Goal: Information Seeking & Learning: Learn about a topic

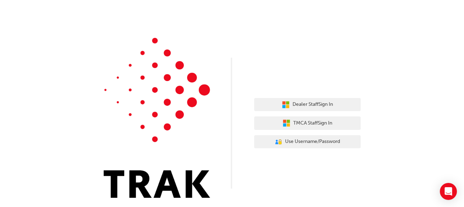
scroll to position [6, 0]
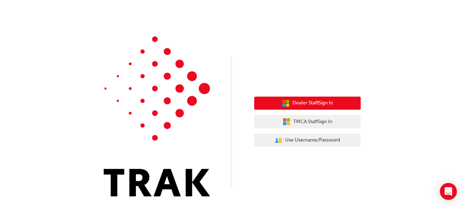
click at [304, 99] on button "Dealer Staff Sign In" at bounding box center [307, 103] width 106 height 13
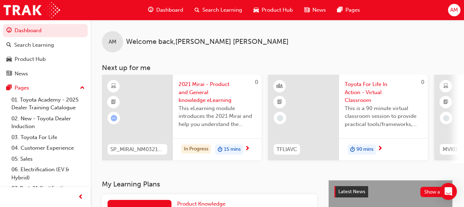
drag, startPoint x: 195, startPoint y: 2, endPoint x: 292, endPoint y: 85, distance: 128.0
click at [292, 85] on div at bounding box center [303, 118] width 71 height 86
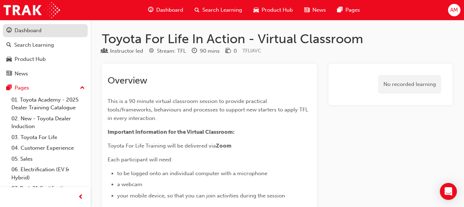
click at [28, 31] on div "Dashboard" at bounding box center [28, 31] width 27 height 8
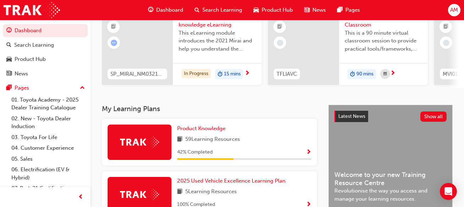
scroll to position [142, 0]
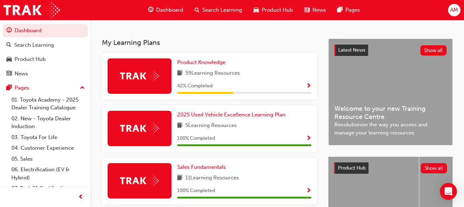
click at [201, 89] on span "42 % Completed" at bounding box center [194, 86] width 35 height 8
click at [143, 80] on img at bounding box center [139, 76] width 39 height 11
click at [206, 66] on span "Product Knowledge" at bounding box center [201, 62] width 48 height 6
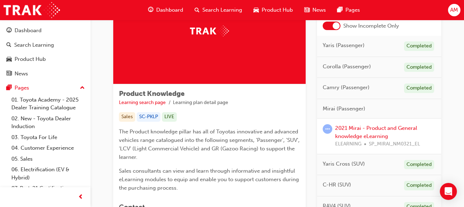
scroll to position [71, 0]
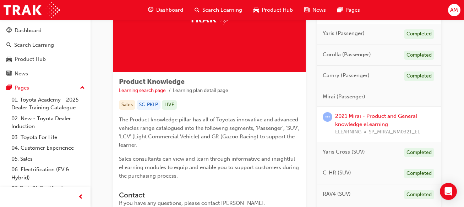
click at [353, 98] on span "Mirai (Passenger)" at bounding box center [343, 97] width 43 height 8
click at [367, 117] on link "2021 Mirai - Product and General knowledge eLearning" at bounding box center [376, 120] width 82 height 15
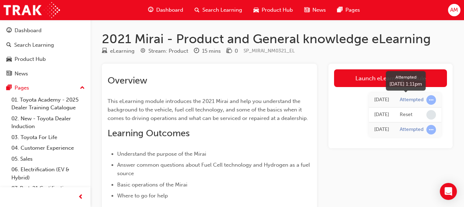
click at [429, 98] on span "learningRecordVerb_ATTEMPT-icon" at bounding box center [431, 100] width 10 height 10
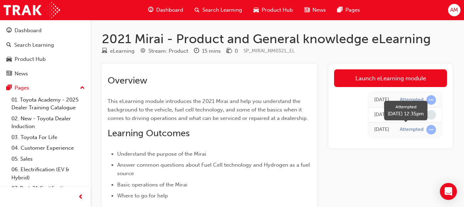
click at [429, 129] on span "learningRecordVerb_ATTEMPT-icon" at bounding box center [431, 130] width 10 height 10
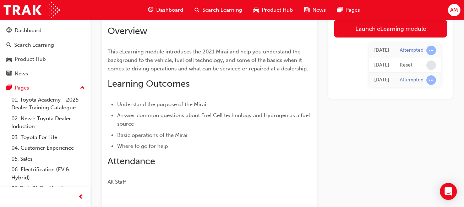
scroll to position [24, 0]
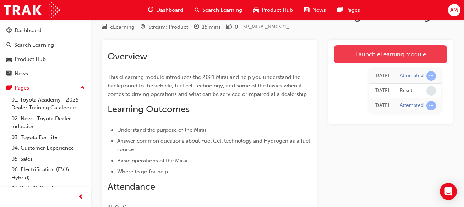
click at [395, 54] on link "Launch eLearning module" at bounding box center [390, 54] width 113 height 18
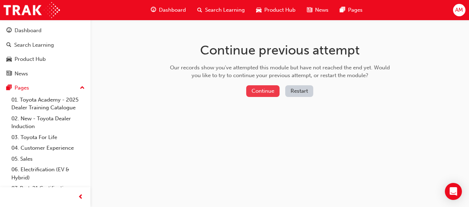
click at [265, 90] on button "Continue" at bounding box center [262, 91] width 33 height 12
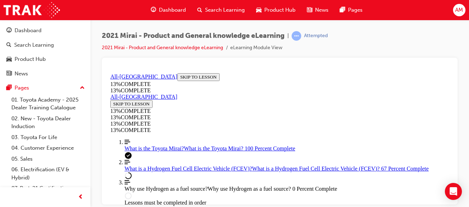
scroll to position [1005, 0]
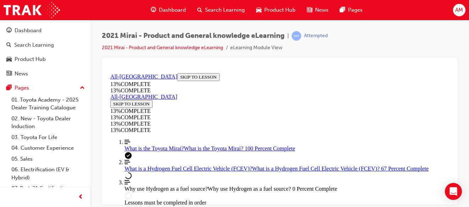
drag, startPoint x: 383, startPoint y: 189, endPoint x: 378, endPoint y: 181, distance: 9.7
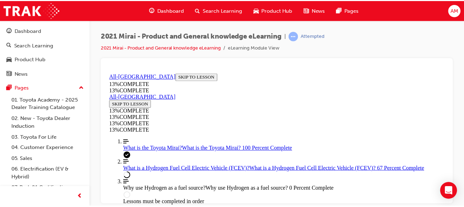
scroll to position [669, 0]
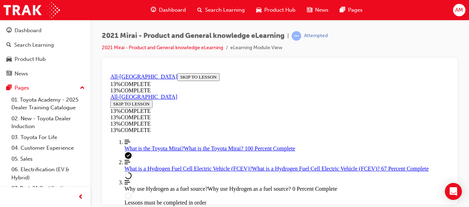
click at [172, 8] on span "Dashboard" at bounding box center [172, 10] width 27 height 8
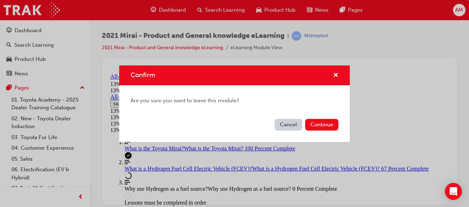
click at [288, 123] on button "Cancel" at bounding box center [289, 125] width 28 height 12
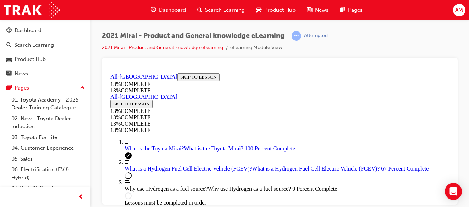
click at [174, 9] on span "Dashboard" at bounding box center [172, 10] width 27 height 8
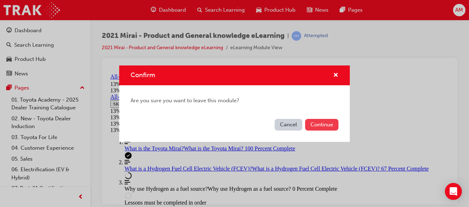
click at [320, 121] on button "Continue" at bounding box center [321, 125] width 33 height 12
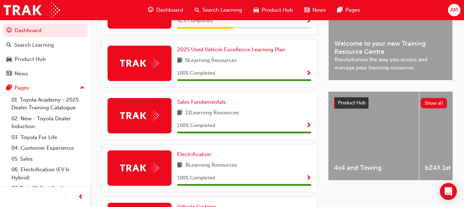
scroll to position [99, 0]
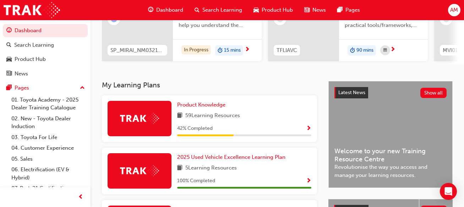
click at [143, 121] on img at bounding box center [139, 118] width 39 height 11
click at [203, 117] on span "59 Learning Resources" at bounding box center [212, 116] width 55 height 9
click at [203, 107] on span "Product Knowledge" at bounding box center [201, 105] width 48 height 6
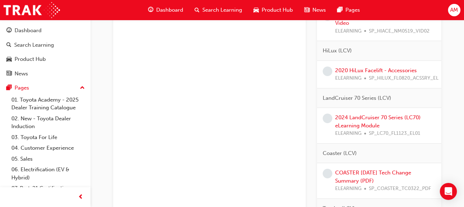
scroll to position [852, 0]
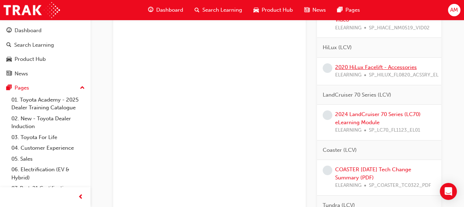
click at [359, 69] on link "2020 HiLux Facelift - Accessories" at bounding box center [376, 67] width 82 height 6
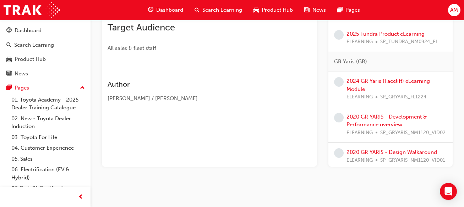
scroll to position [1016, 0]
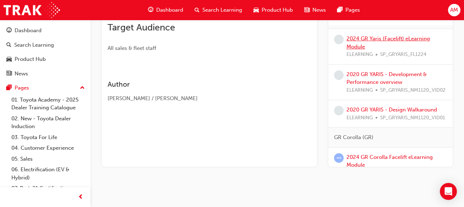
click at [387, 44] on link "2024 GR Yaris (Facelift) eLearning Module" at bounding box center [387, 42] width 83 height 15
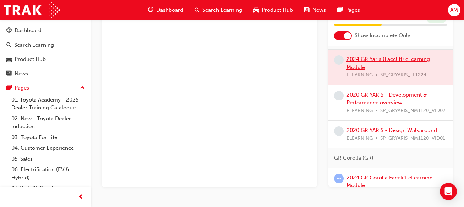
scroll to position [161, 0]
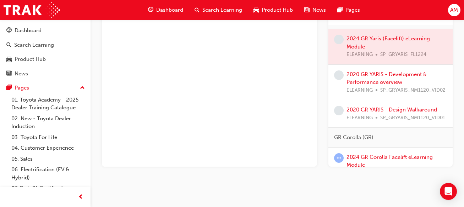
click at [376, 45] on div at bounding box center [390, 46] width 124 height 35
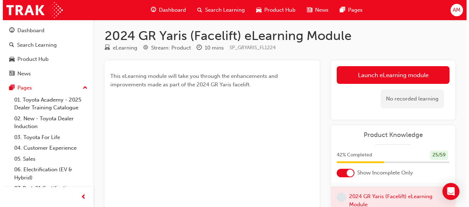
scroll to position [0, 0]
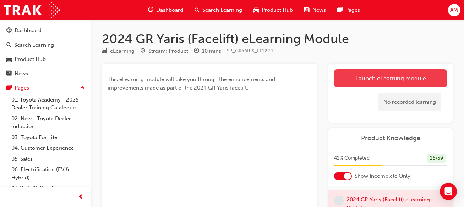
click at [364, 81] on link "Launch eLearning module" at bounding box center [390, 79] width 113 height 18
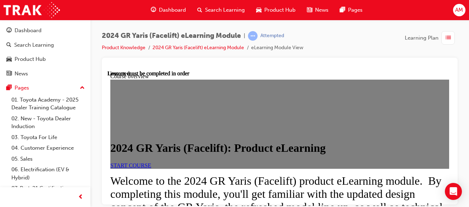
scroll to position [35, 0]
click at [148, 166] on link "START COURSE" at bounding box center [130, 165] width 41 height 6
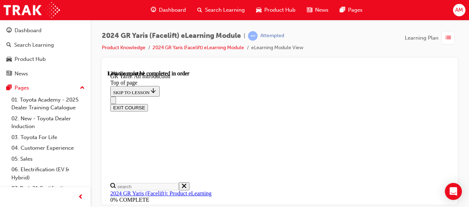
scroll to position [379, 0]
drag, startPoint x: 344, startPoint y: 41, endPoint x: 452, endPoint y: 129, distance: 138.7
click at [452, 129] on div at bounding box center [280, 131] width 356 height 147
drag, startPoint x: 343, startPoint y: 112, endPoint x: 450, endPoint y: 184, distance: 129.3
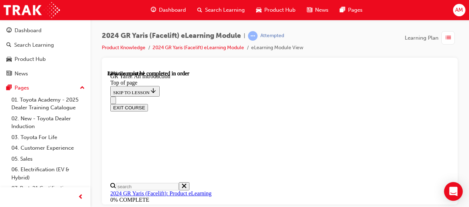
click at [450, 186] on div "Open Intercom Messenger" at bounding box center [453, 192] width 19 height 19
click at [282, 62] on div at bounding box center [280, 131] width 356 height 147
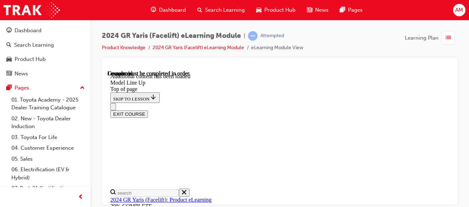
scroll to position [1395, 0]
drag, startPoint x: 447, startPoint y: 93, endPoint x: 566, endPoint y: 262, distance: 206.2
drag, startPoint x: 286, startPoint y: 193, endPoint x: 309, endPoint y: 177, distance: 28.5
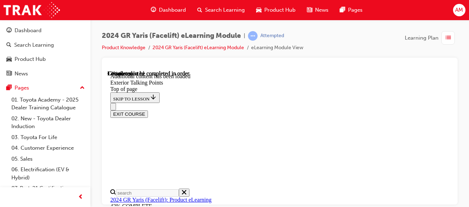
drag, startPoint x: 333, startPoint y: 155, endPoint x: 239, endPoint y: 148, distance: 94.3
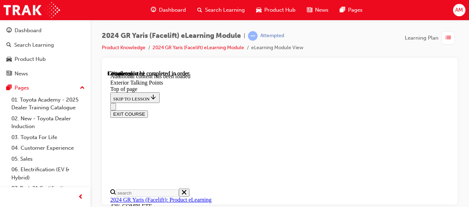
drag, startPoint x: 402, startPoint y: 159, endPoint x: 399, endPoint y: 154, distance: 5.6
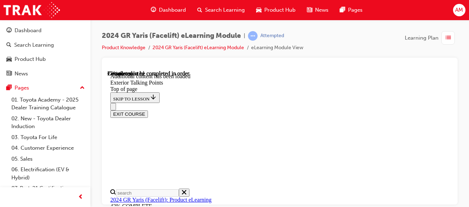
drag, startPoint x: 315, startPoint y: 165, endPoint x: 324, endPoint y: 162, distance: 9.9
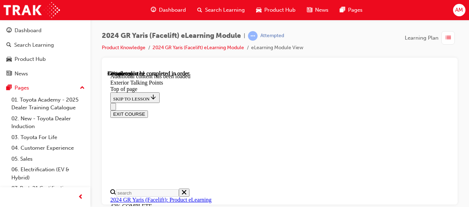
scroll to position [508, 0]
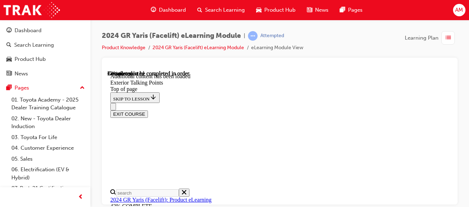
scroll to position [503, 0]
drag, startPoint x: 448, startPoint y: 138, endPoint x: 570, endPoint y: 267, distance: 177.1
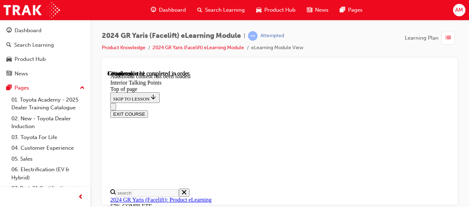
scroll to position [167, 0]
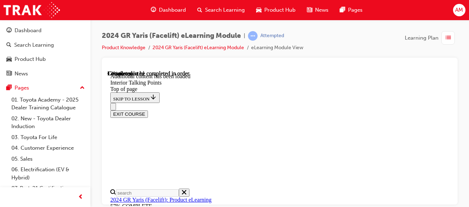
scroll to position [110, 0]
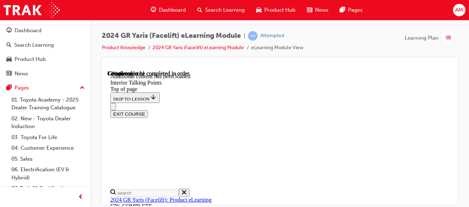
scroll to position [112, 0]
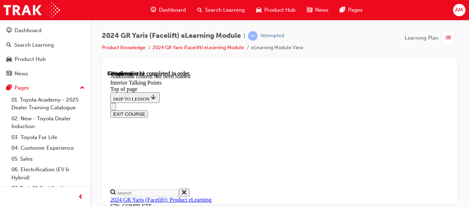
drag, startPoint x: 275, startPoint y: 195, endPoint x: 321, endPoint y: 177, distance: 49.0
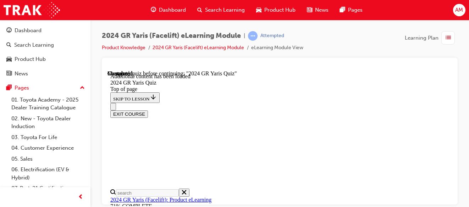
drag, startPoint x: 272, startPoint y: 133, endPoint x: 299, endPoint y: 167, distance: 44.0
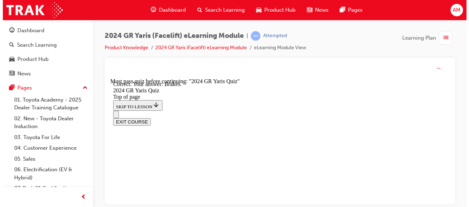
scroll to position [397, 0]
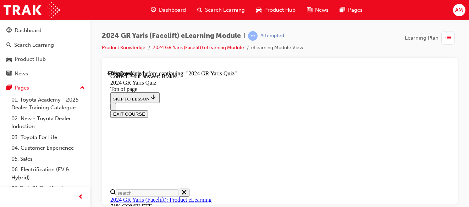
drag, startPoint x: 272, startPoint y: 153, endPoint x: 281, endPoint y: 153, distance: 8.5
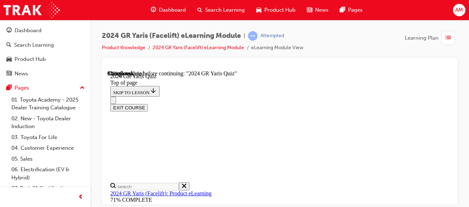
scroll to position [142, 0]
drag, startPoint x: 272, startPoint y: 186, endPoint x: 287, endPoint y: 185, distance: 14.2
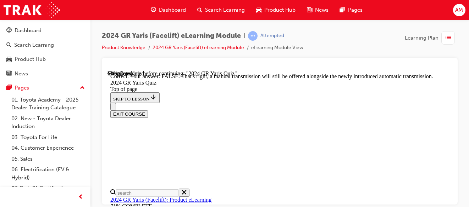
scroll to position [339, 0]
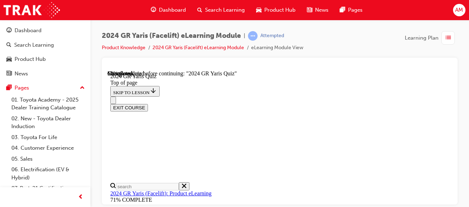
scroll to position [213, 0]
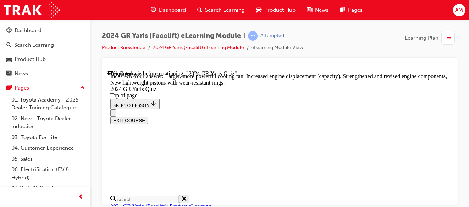
scroll to position [395, 0]
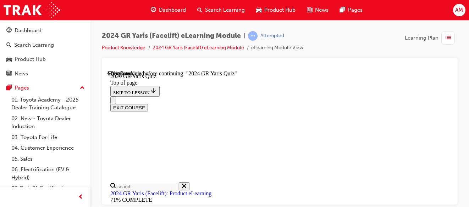
scroll to position [266, 0]
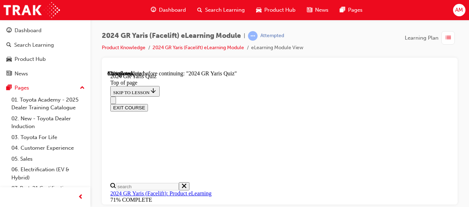
scroll to position [50, 0]
drag, startPoint x: 452, startPoint y: 115, endPoint x: 457, endPoint y: 132, distance: 17.5
click at [457, 132] on div at bounding box center [280, 131] width 356 height 147
drag, startPoint x: 273, startPoint y: 138, endPoint x: 313, endPoint y: 151, distance: 41.8
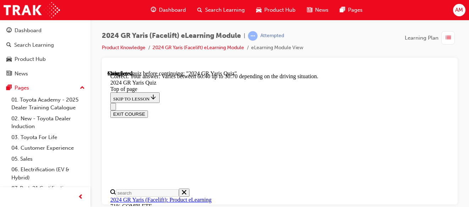
scroll to position [366, 0]
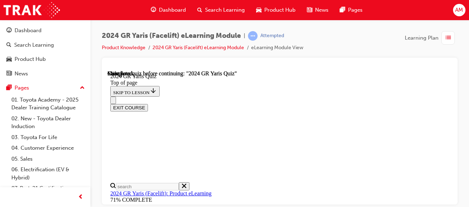
scroll to position [254, 0]
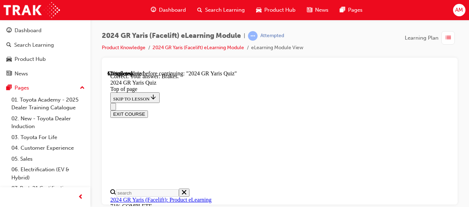
scroll to position [397, 0]
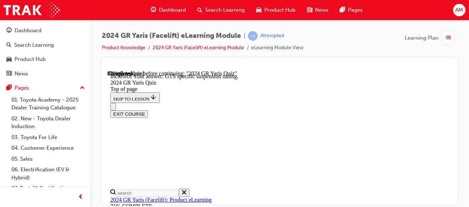
scroll to position [398, 0]
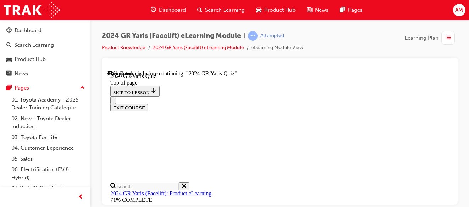
scroll to position [187, 0]
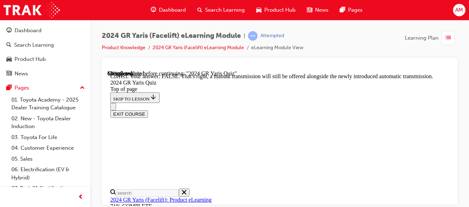
scroll to position [339, 0]
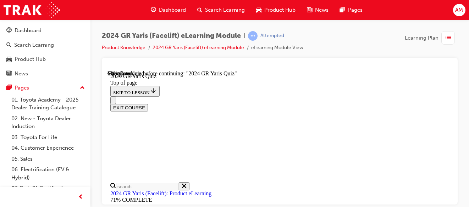
scroll to position [248, 0]
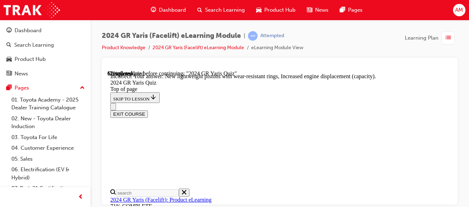
scroll to position [395, 0]
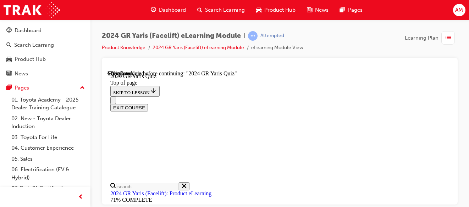
scroll to position [248, 0]
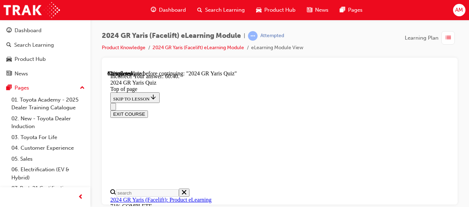
scroll to position [366, 0]
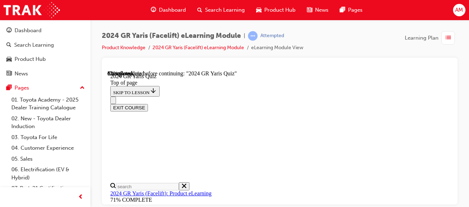
scroll to position [142, 0]
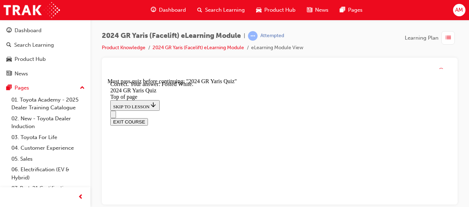
scroll to position [277, 0]
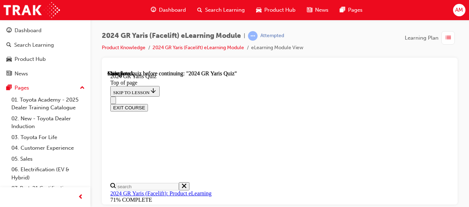
scroll to position [254, 0]
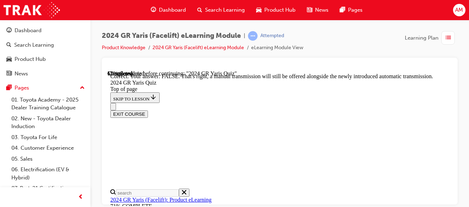
scroll to position [341, 0]
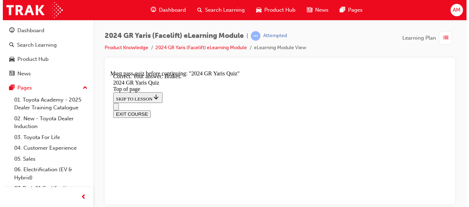
scroll to position [397, 0]
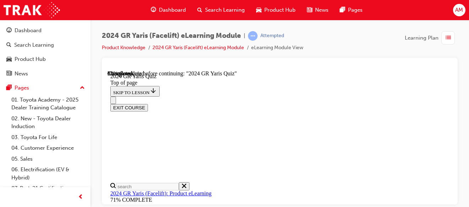
scroll to position [262, 0]
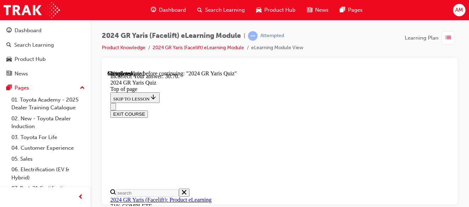
scroll to position [366, 0]
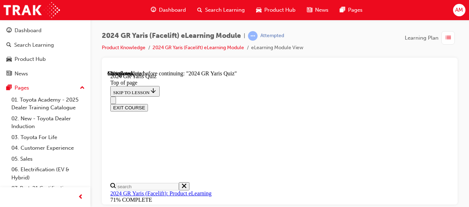
scroll to position [334, 0]
drag, startPoint x: 270, startPoint y: 123, endPoint x: 281, endPoint y: 138, distance: 18.4
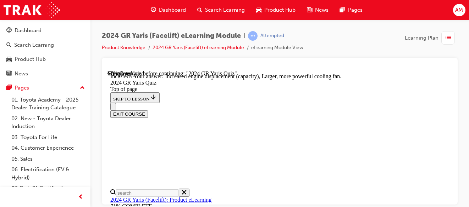
scroll to position [394, 0]
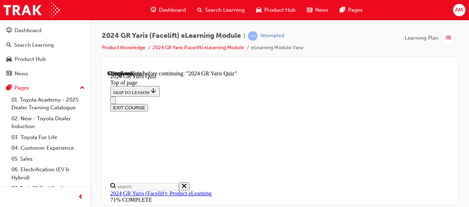
scroll to position [263, 0]
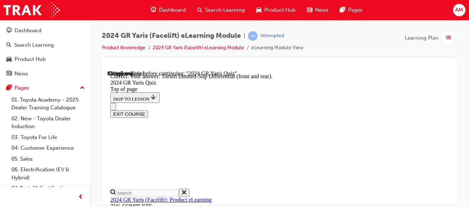
scroll to position [391, 0]
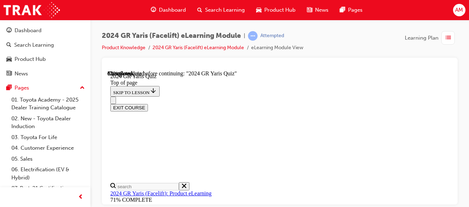
scroll to position [155, 0]
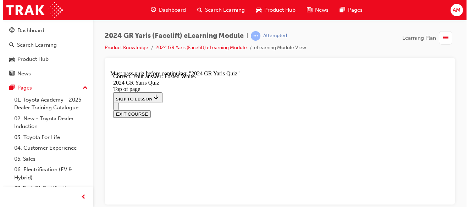
scroll to position [277, 0]
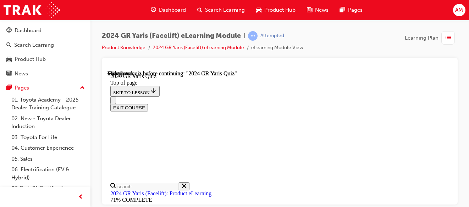
scroll to position [254, 0]
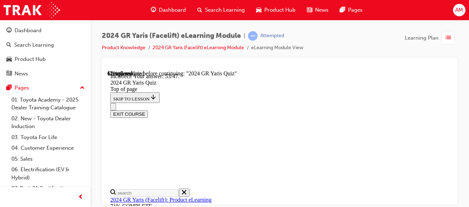
scroll to position [366, 0]
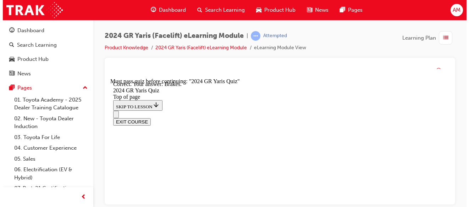
scroll to position [397, 0]
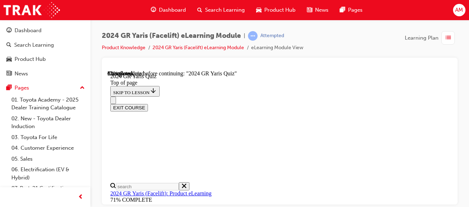
scroll to position [191, 0]
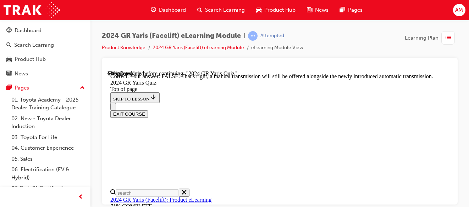
scroll to position [343, 0]
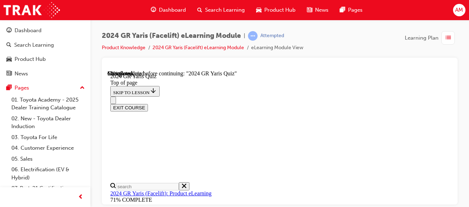
scroll to position [284, 0]
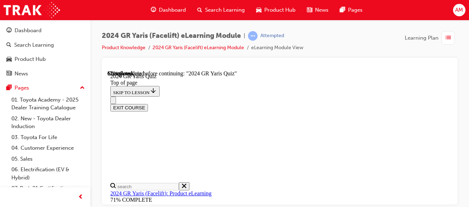
scroll to position [226, 0]
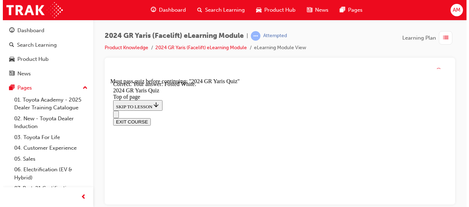
scroll to position [277, 0]
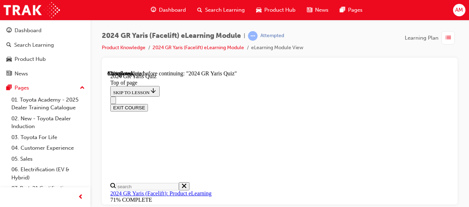
scroll to position [213, 0]
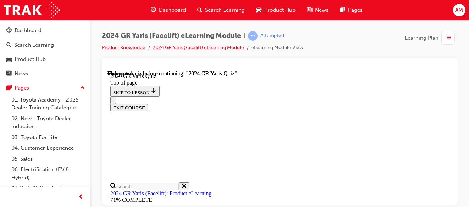
scroll to position [254, 0]
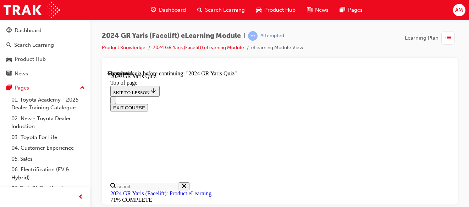
drag, startPoint x: 272, startPoint y: 181, endPoint x: 287, endPoint y: 184, distance: 15.0
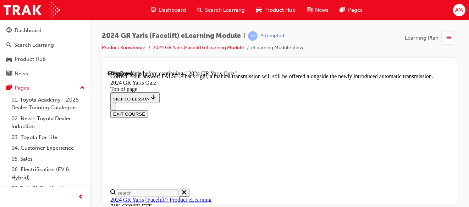
scroll to position [339, 0]
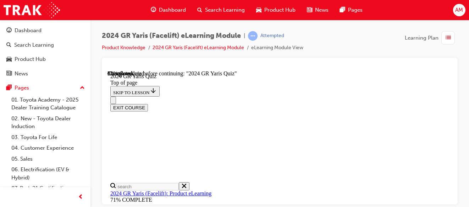
scroll to position [298, 0]
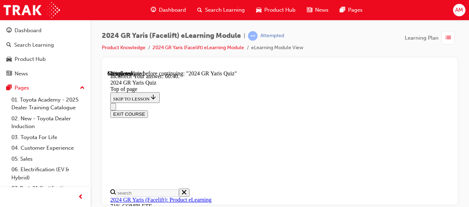
scroll to position [366, 0]
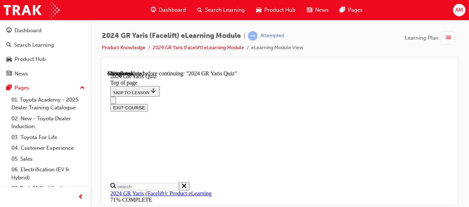
scroll to position [319, 0]
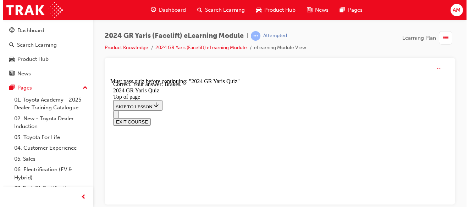
scroll to position [397, 0]
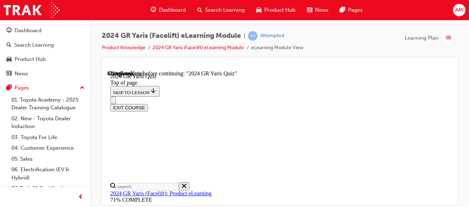
scroll to position [334, 0]
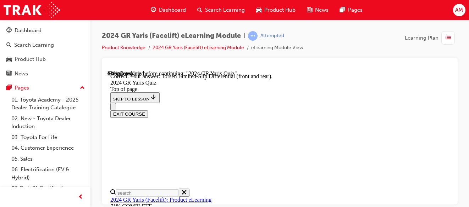
scroll to position [393, 0]
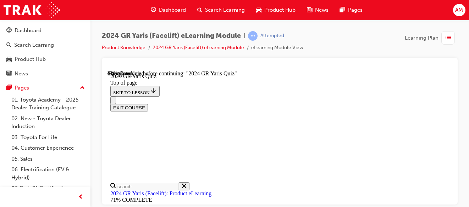
scroll to position [226, 0]
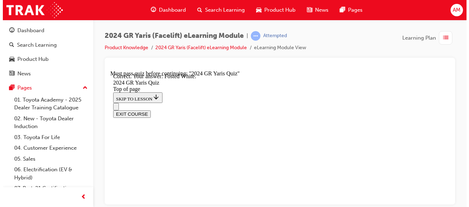
scroll to position [277, 0]
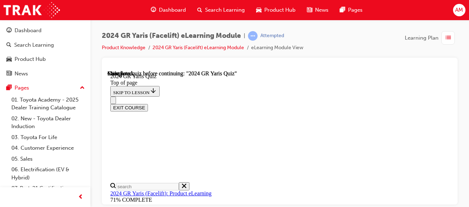
scroll to position [254, 0]
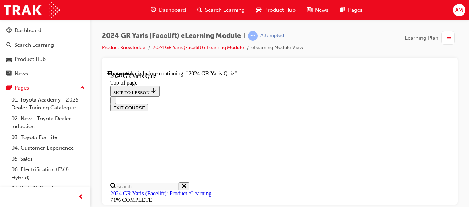
drag, startPoint x: 272, startPoint y: 167, endPoint x: 283, endPoint y: 169, distance: 12.0
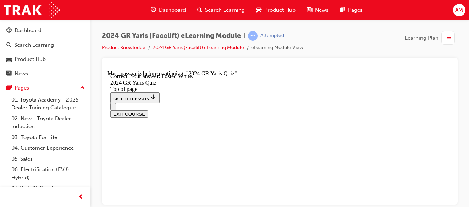
scroll to position [277, 0]
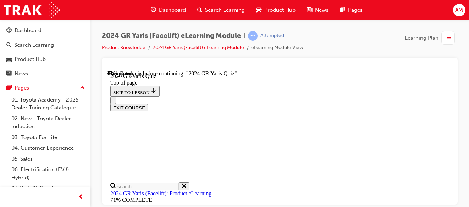
scroll to position [262, 0]
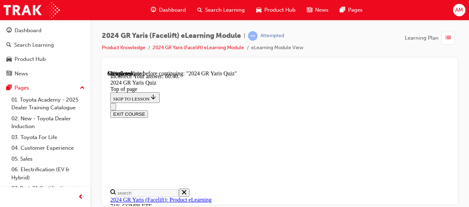
scroll to position [366, 0]
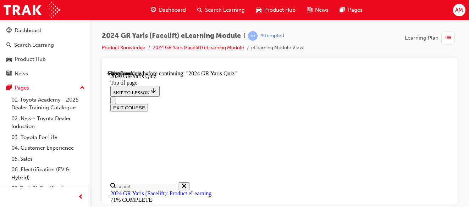
scroll to position [263, 0]
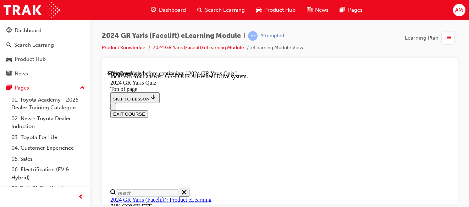
scroll to position [391, 0]
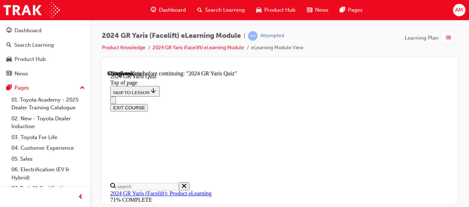
scroll to position [191, 0]
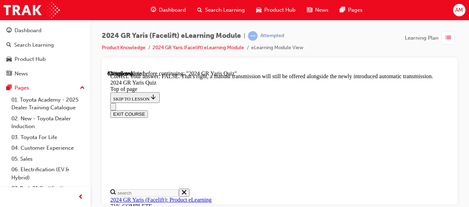
scroll to position [339, 0]
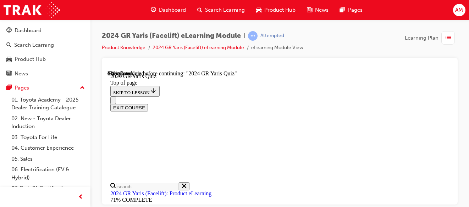
scroll to position [298, 0]
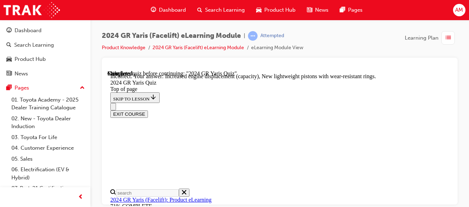
scroll to position [395, 0]
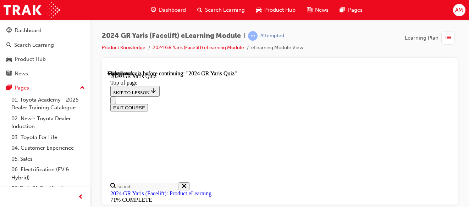
scroll to position [77, 0]
